Goal: Information Seeking & Learning: Learn about a topic

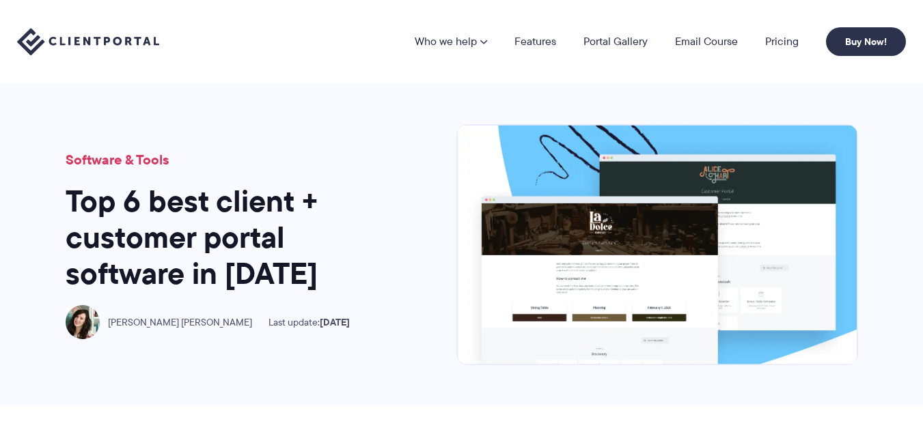
click at [506, 113] on section "Software & Tools Top 6 best client + customer portal software in 2025 Laura Eli…" at bounding box center [461, 244] width 923 height 323
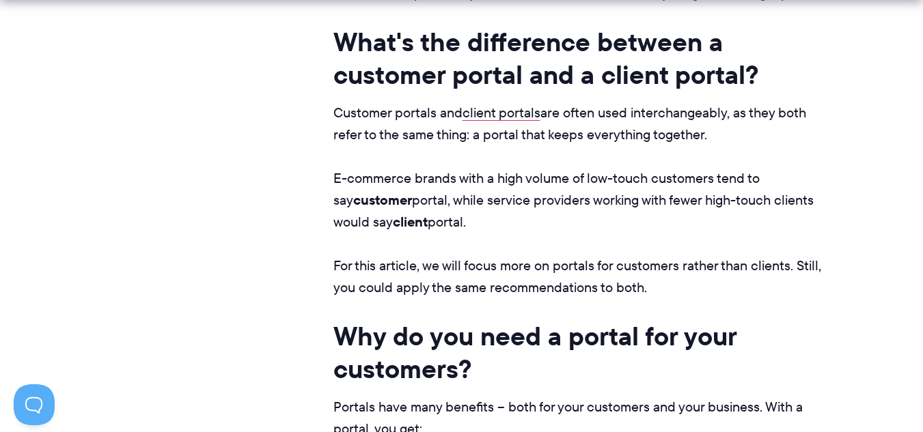
scroll to position [1448, 0]
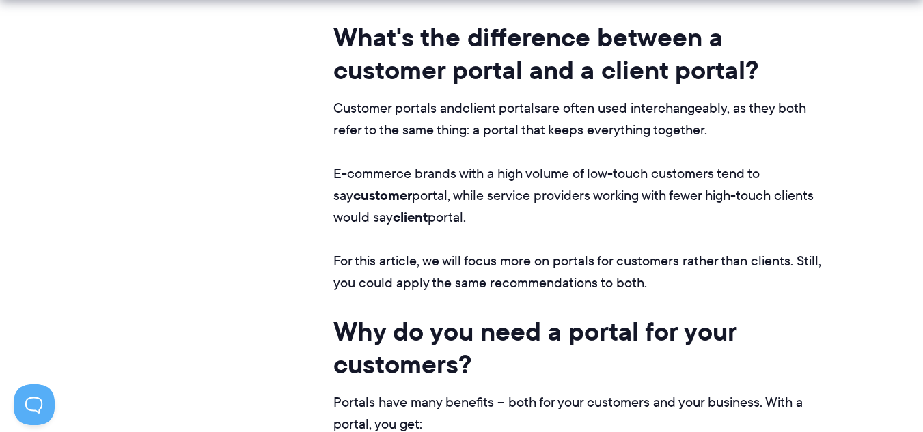
click at [499, 111] on link "client portals" at bounding box center [502, 107] width 78 height 19
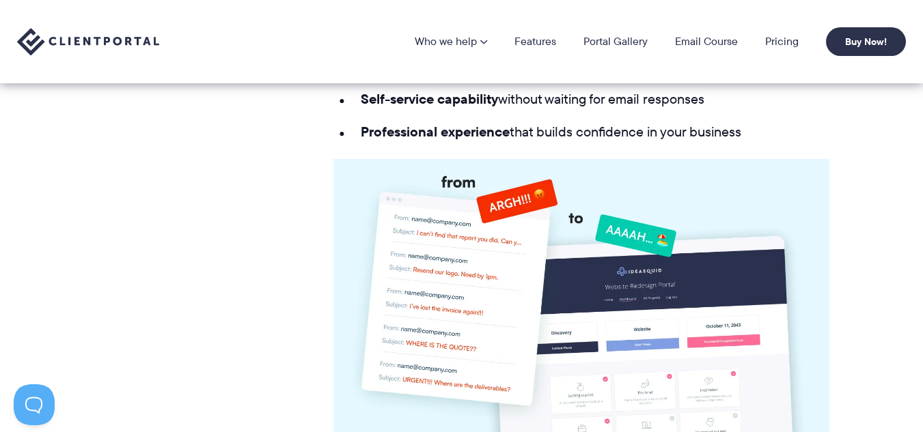
scroll to position [1842, 0]
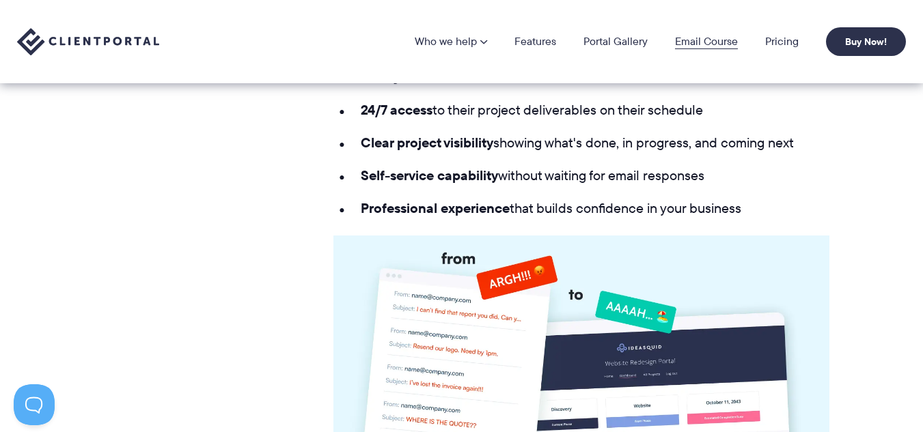
click at [723, 40] on link "Email Course" at bounding box center [706, 41] width 63 height 11
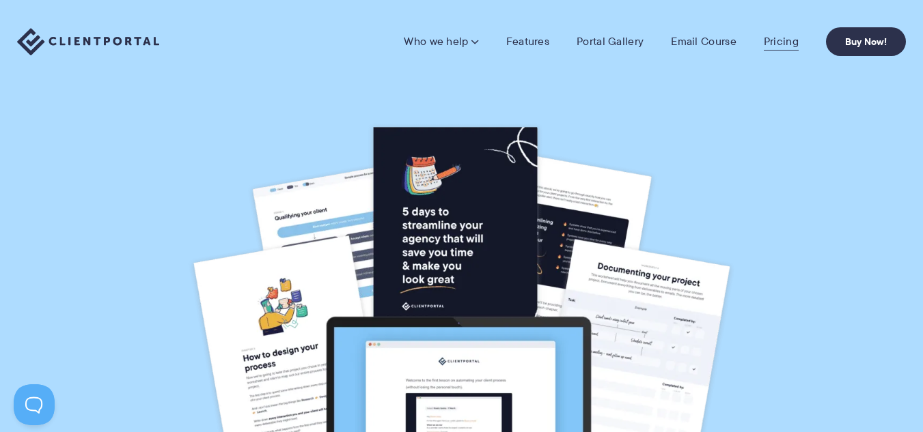
click at [777, 39] on link "Pricing" at bounding box center [781, 42] width 35 height 14
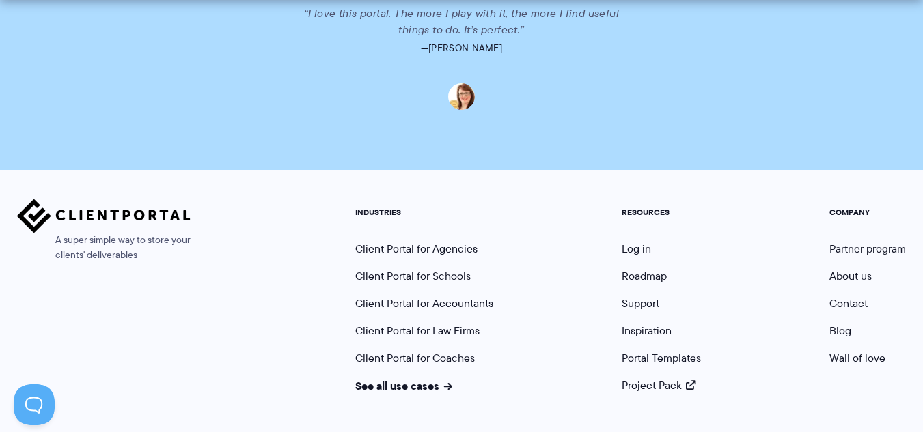
scroll to position [3523, 0]
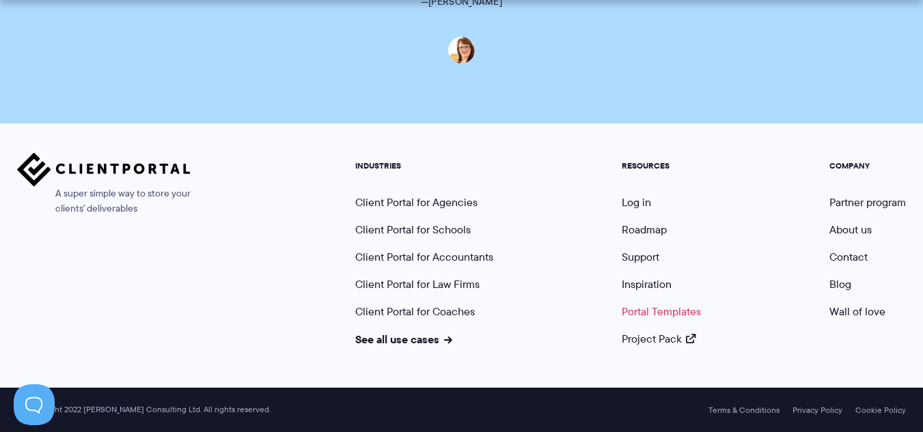
click at [672, 311] on link "Portal Templates" at bounding box center [661, 312] width 79 height 16
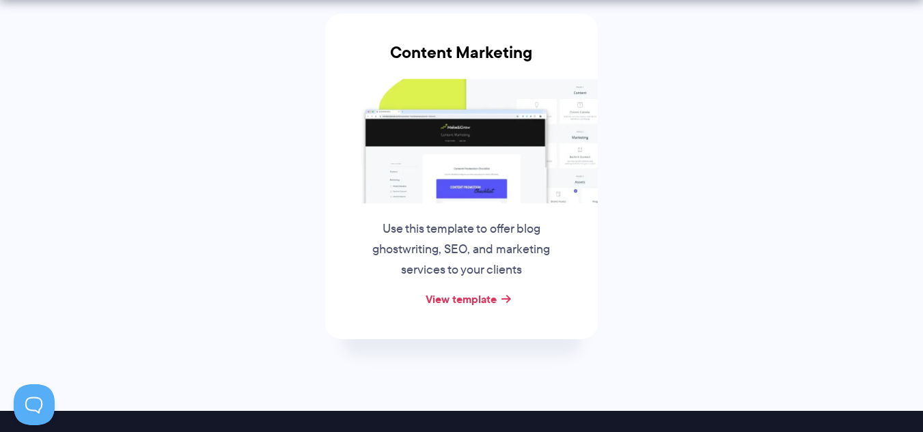
scroll to position [709, 0]
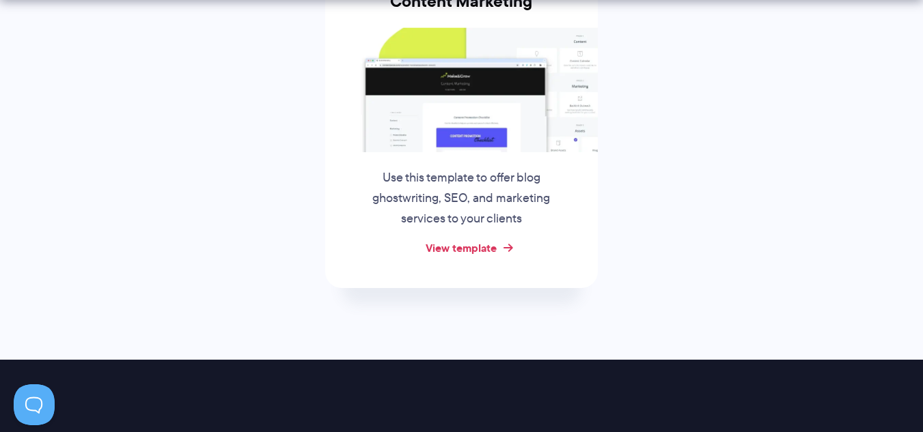
click at [469, 251] on link "View template" at bounding box center [461, 248] width 71 height 16
